Goal: Obtain resource: Download file/media

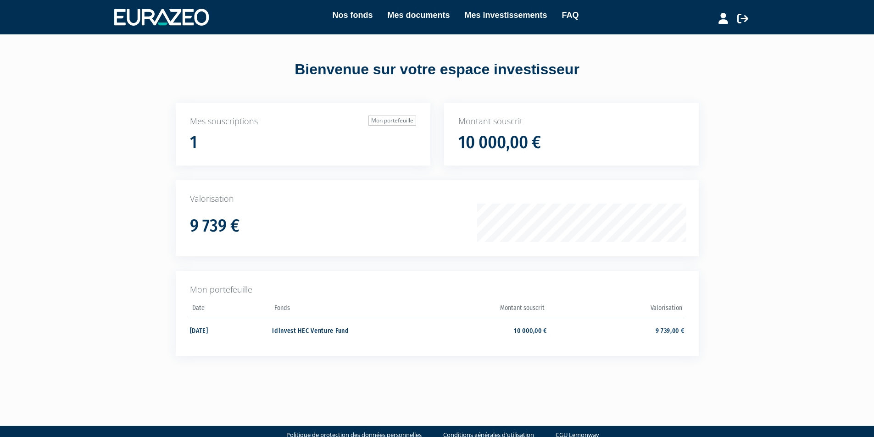
click at [322, 136] on div "1" at bounding box center [303, 142] width 226 height 19
click at [526, 138] on h1 "10 000,00 €" at bounding box center [499, 142] width 83 height 19
drag, startPoint x: 183, startPoint y: 332, endPoint x: 706, endPoint y: 330, distance: 522.5
click at [706, 330] on div "Mes souscriptions Mon portefeuille 1 Montant souscrit 10 000,00 € 9 739 €" at bounding box center [437, 246] width 578 height 286
click at [406, 19] on link "Mes documents" at bounding box center [418, 15] width 62 height 13
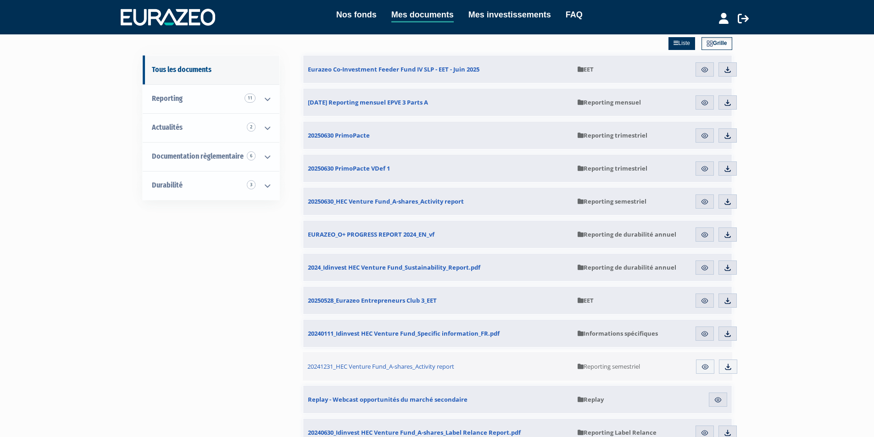
scroll to position [46, 0]
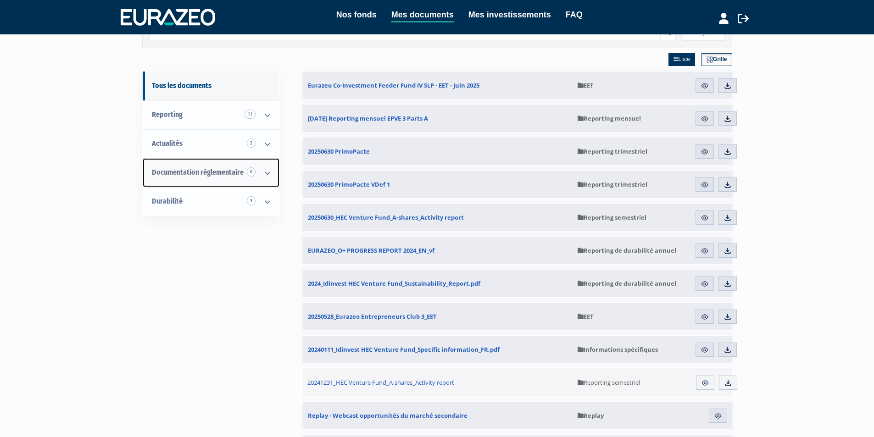
click at [189, 171] on span "Documentation règlementaire 6" at bounding box center [198, 172] width 92 height 9
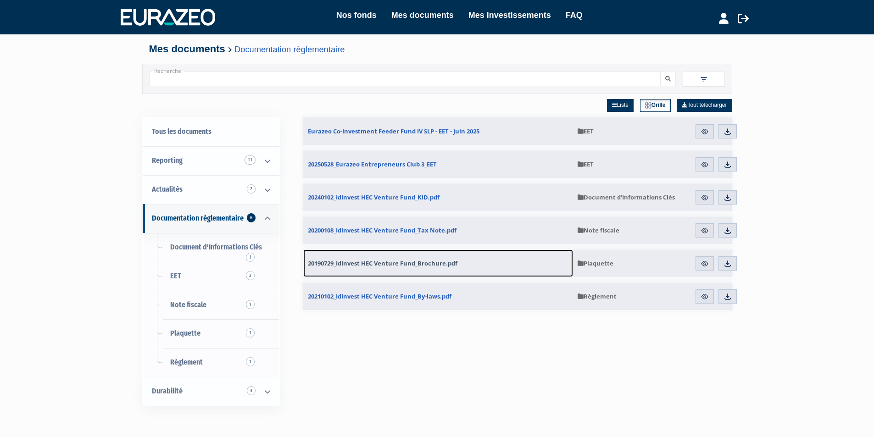
click at [367, 261] on span "20190729_Idinvest HEC Venture Fund_Brochure.pdf" at bounding box center [383, 263] width 150 height 8
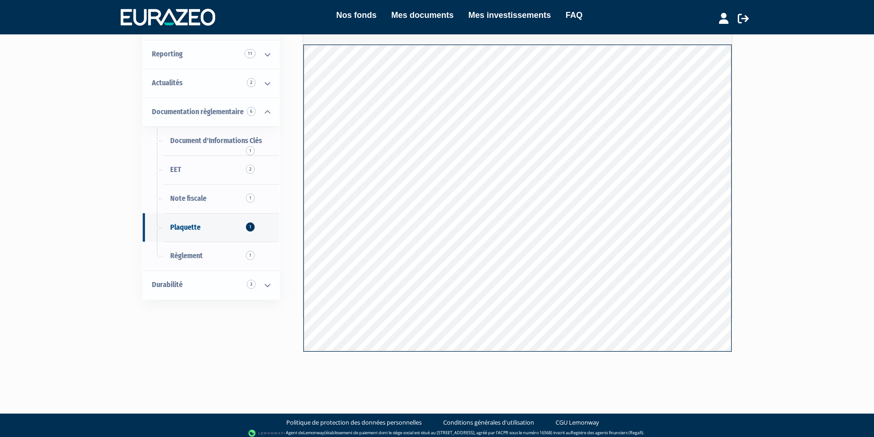
scroll to position [60, 0]
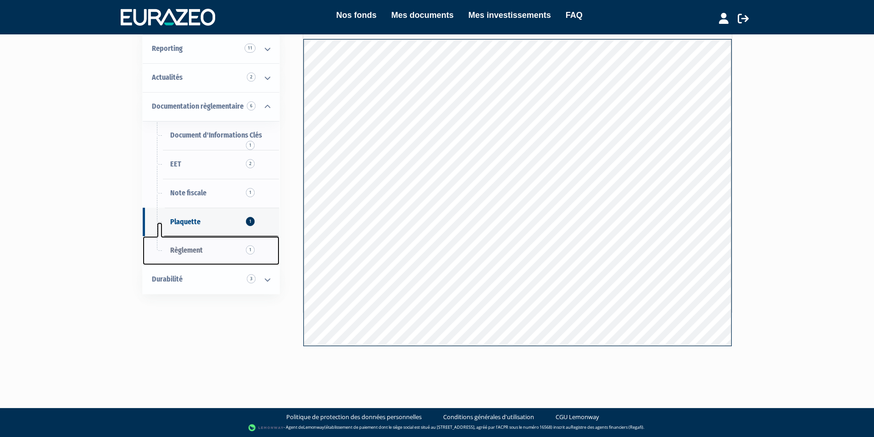
click at [193, 249] on span "Règlement 1" at bounding box center [186, 250] width 33 height 9
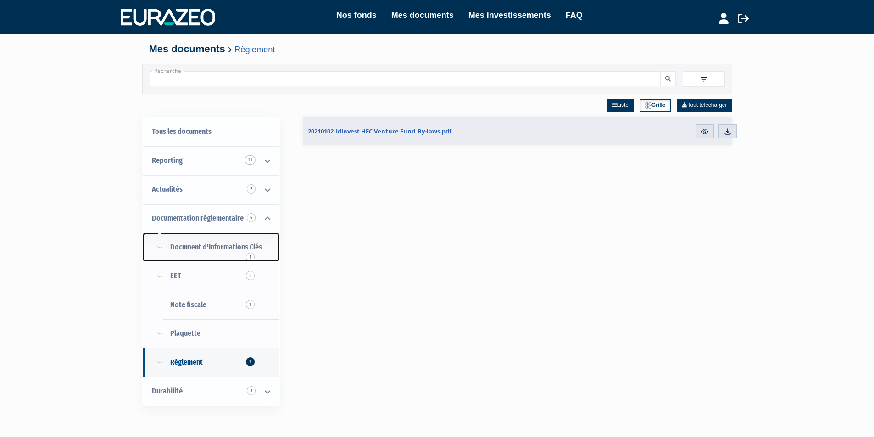
click at [230, 249] on span "Document d'Informations Clés 1" at bounding box center [216, 247] width 92 height 9
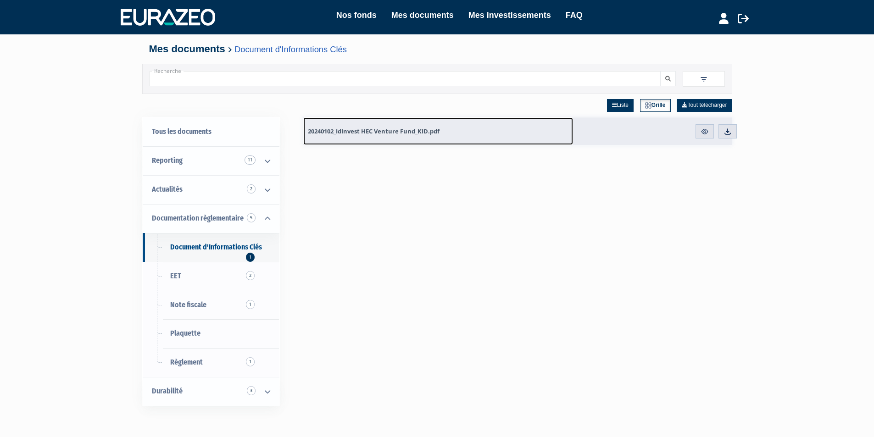
click at [400, 130] on span "20240102_Idinvest HEC Venture Fund_KID.pdf" at bounding box center [374, 131] width 132 height 8
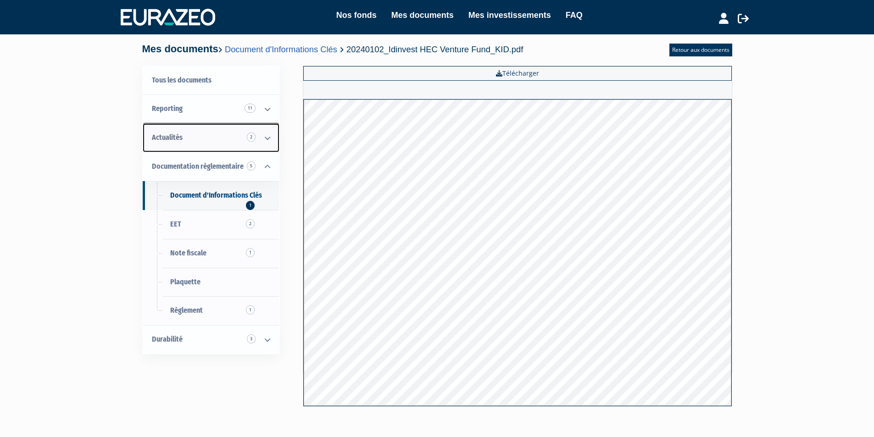
click at [167, 138] on span "Actualités 2" at bounding box center [167, 137] width 31 height 9
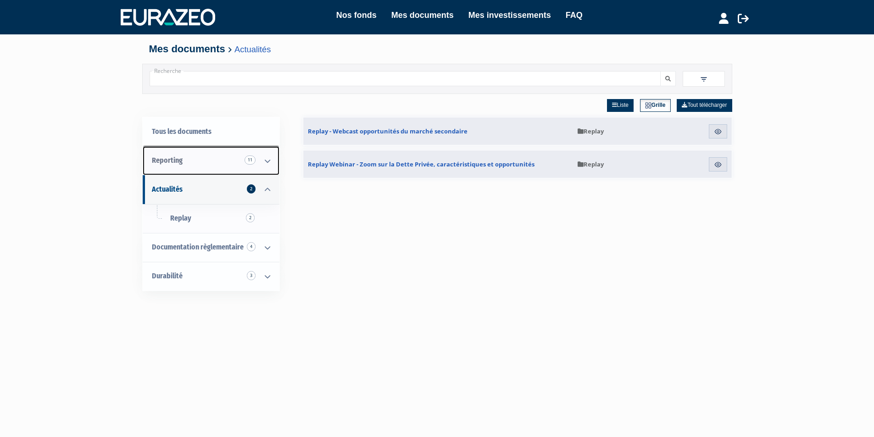
click at [165, 160] on span "Reporting 11" at bounding box center [167, 160] width 31 height 9
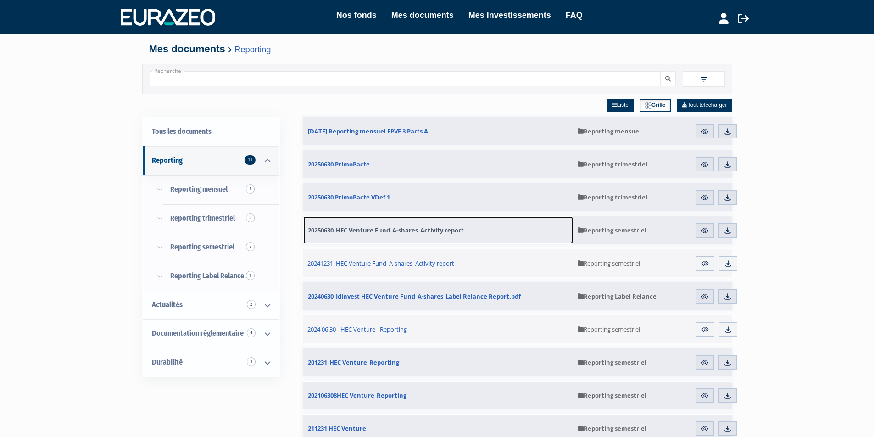
click at [419, 232] on span "20250630_HEC Venture Fund_A-shares_Activity report" at bounding box center [386, 230] width 156 height 8
